Goal: Transaction & Acquisition: Purchase product/service

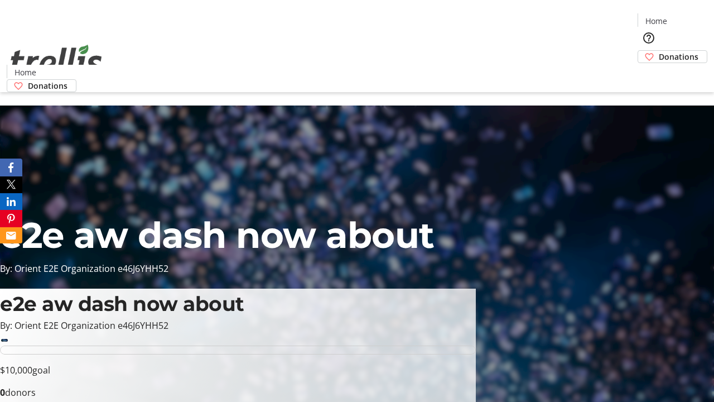
click at [659, 51] on span "Donations" at bounding box center [679, 57] width 40 height 12
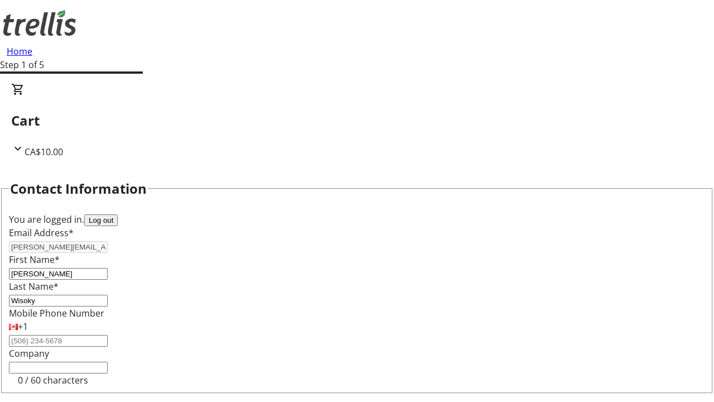
select select "CA"
type input "[STREET_ADDRESS][PERSON_NAME]"
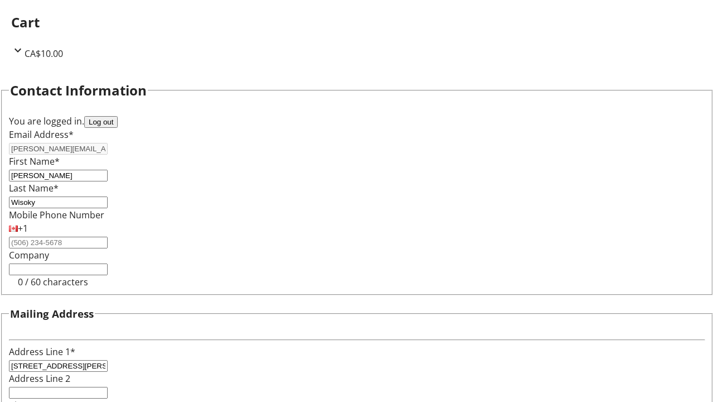
type input "Kelowna"
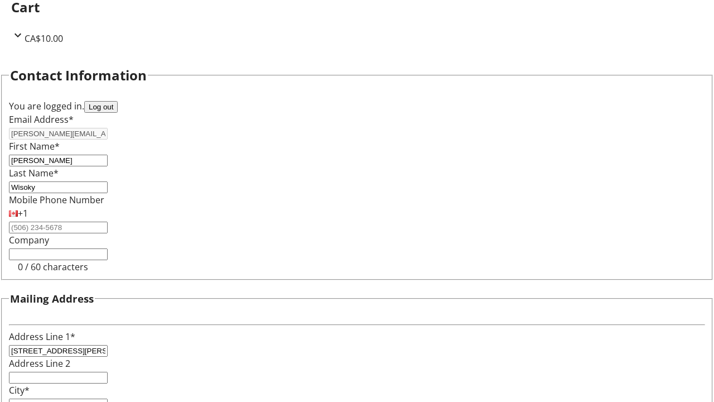
select select "BC"
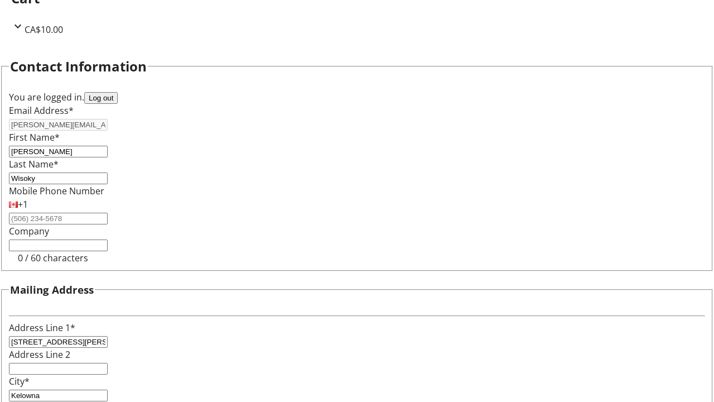
type input "Kelowna"
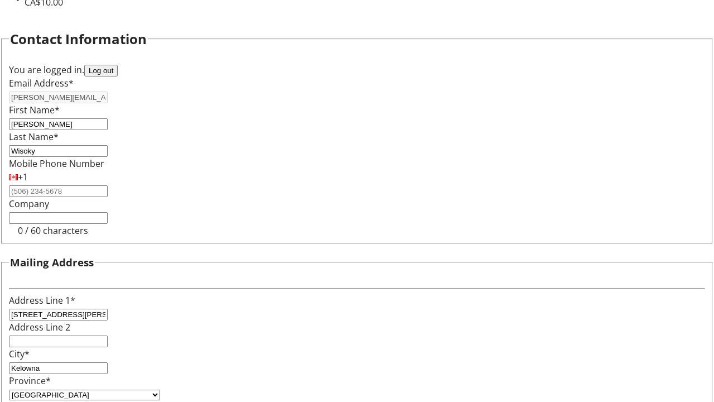
type input "V1Y 0C2"
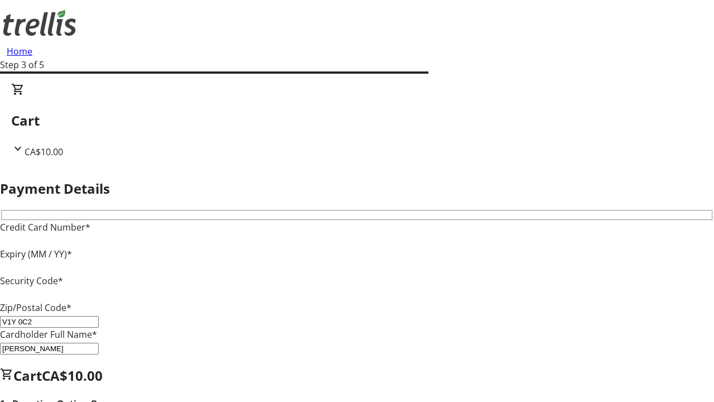
type input "V1Y 0C2"
